Goal: Task Accomplishment & Management: Manage account settings

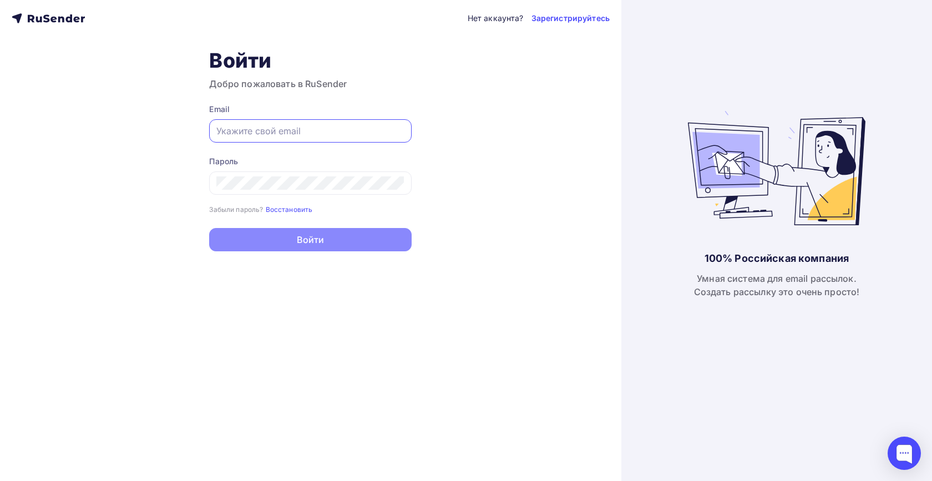
type input "[EMAIL_ADDRESS][DOMAIN_NAME]"
click at [310, 241] on button "Войти" at bounding box center [310, 239] width 202 height 23
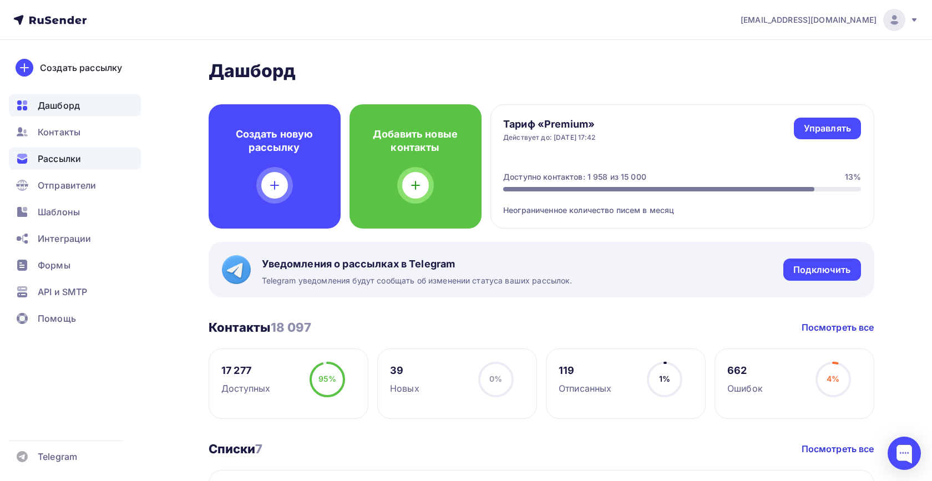
click at [60, 161] on span "Рассылки" at bounding box center [59, 158] width 43 height 13
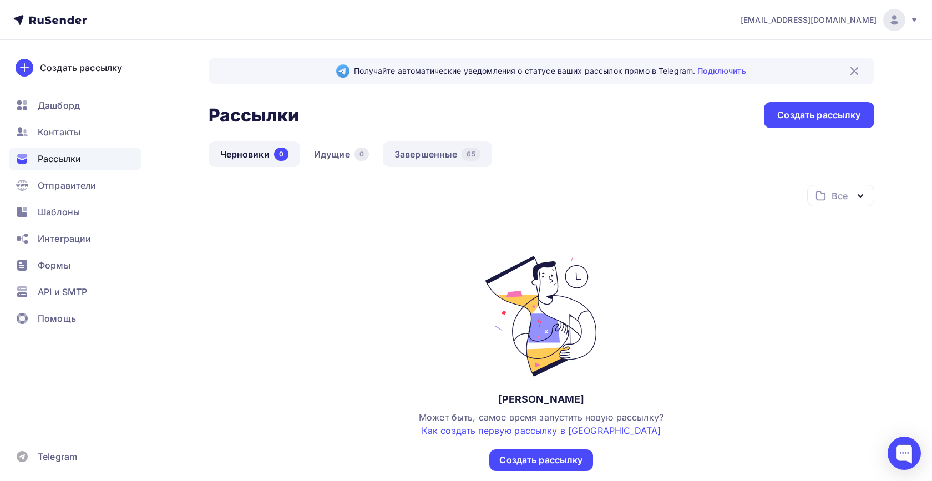
click at [447, 149] on link "Завершенные 65" at bounding box center [437, 154] width 109 height 26
